Goal: Information Seeking & Learning: Learn about a topic

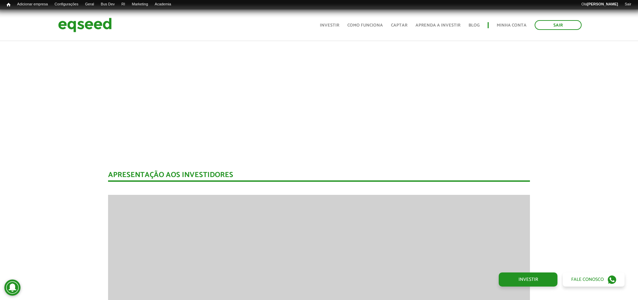
scroll to position [774, 0]
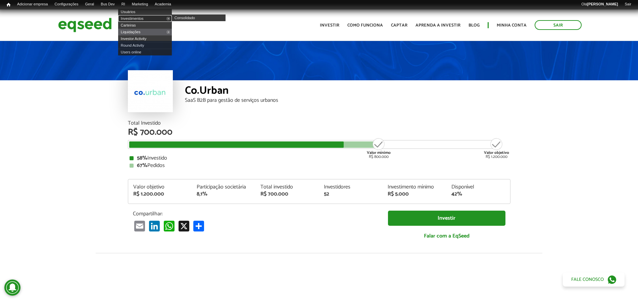
click at [146, 19] on link "Investimentos" at bounding box center [145, 18] width 54 height 7
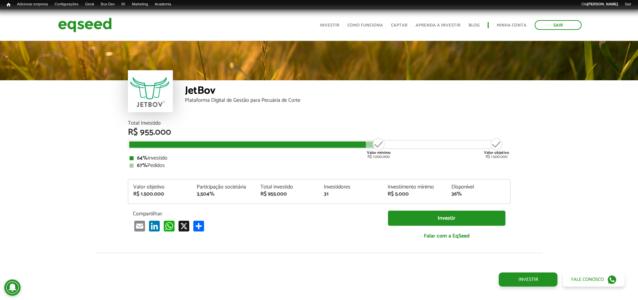
scroll to position [774, 0]
